Goal: Task Accomplishment & Management: Use online tool/utility

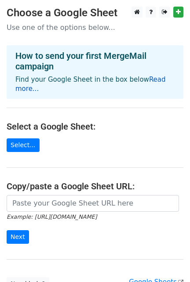
click at [158, 81] on link "Read more..." at bounding box center [90, 84] width 150 height 17
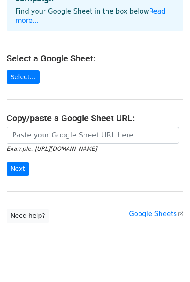
scroll to position [69, 0]
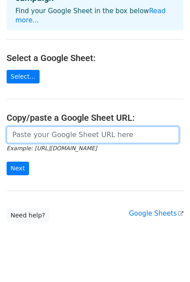
click at [69, 127] on input "url" at bounding box center [93, 135] width 172 height 17
paste input "https://docs.google.com/spreadsheets/d/1bt1WwZ1Aww3Bzj_v99eNSQ_vyIUpKN9-Cb1yzda…"
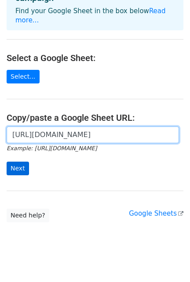
type input "https://docs.google.com/spreadsheets/d/1bt1WwZ1Aww3Bzj_v99eNSQ_vyIUpKN9-Cb1yzda…"
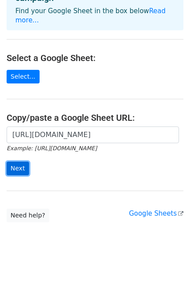
click at [10, 162] on input "Next" at bounding box center [18, 169] width 22 height 14
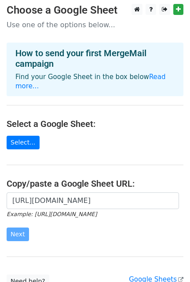
scroll to position [0, 0]
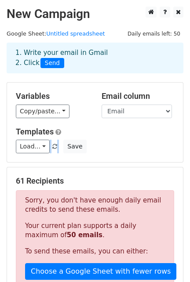
click at [79, 130] on div "Templates Load... No templates saved Save" at bounding box center [94, 140] width 171 height 27
click at [110, 148] on div "Load... No templates saved Save" at bounding box center [94, 147] width 171 height 14
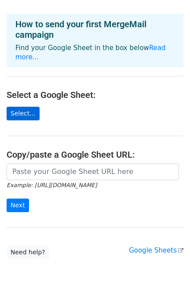
scroll to position [55, 0]
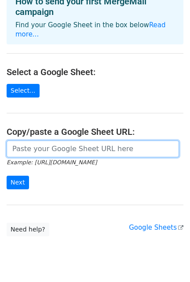
click at [62, 142] on input "url" at bounding box center [93, 149] width 172 height 17
paste input "https://docs.google.com/spreadsheets/d/1bt1WwZ1Aww3Bzj_v99eNSQ_vyIUpKN9-Cb1yzda…"
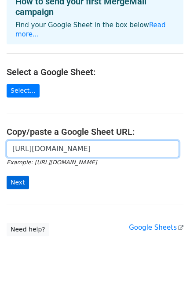
type input "https://docs.google.com/spreadsheets/d/1bt1WwZ1Aww3Bzj_v99eNSQ_vyIUpKN9-Cb1yzda…"
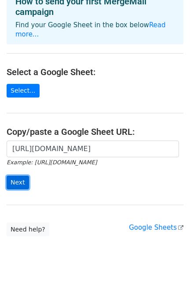
click at [15, 176] on input "Next" at bounding box center [18, 183] width 22 height 14
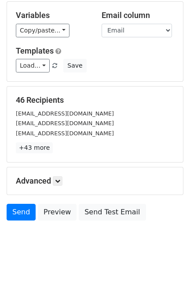
scroll to position [93, 0]
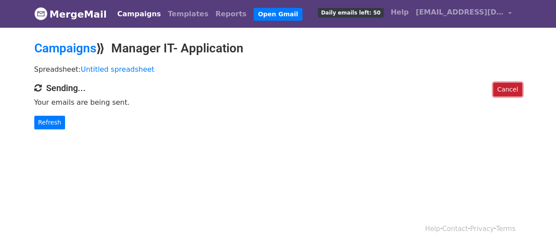
click at [506, 88] on link "Cancel" at bounding box center [507, 90] width 29 height 14
